Goal: Complete application form

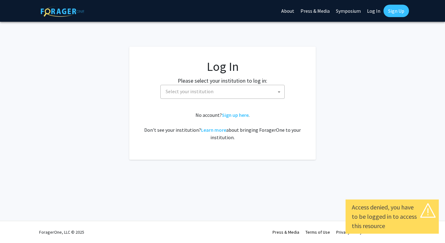
select select
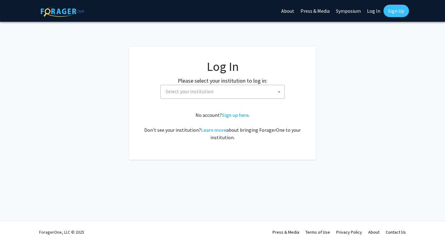
click at [234, 88] on span "Select your institution" at bounding box center [223, 91] width 121 height 13
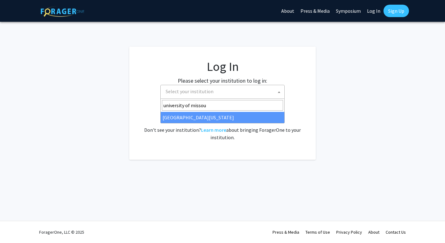
type input "university of missou"
select select "33"
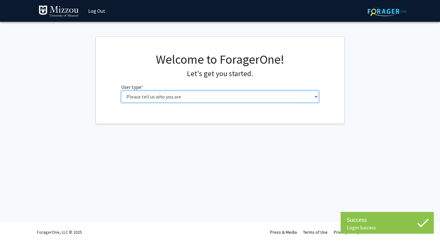
click at [191, 92] on select "Please tell us who you are Undergraduate Student Master's Student Doctoral Cand…" at bounding box center [220, 97] width 198 height 12
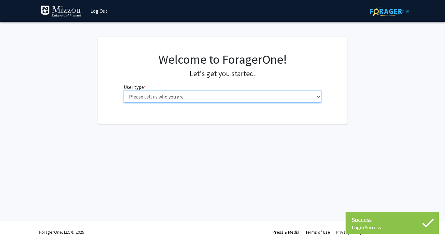
select select "1: undergrad"
click at [124, 91] on select "Please tell us who you are Undergraduate Student Master's Student Doctoral Cand…" at bounding box center [223, 97] width 198 height 12
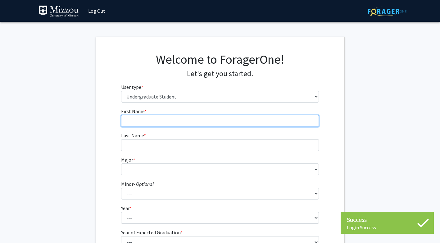
click at [198, 117] on input "First Name * required" at bounding box center [220, 121] width 198 height 12
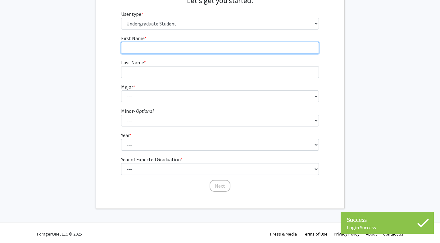
scroll to position [75, 0]
